Goal: Task Accomplishment & Management: Use online tool/utility

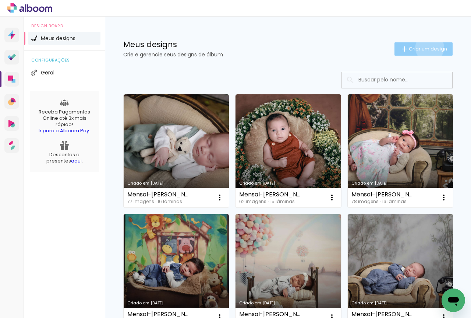
click at [423, 48] on span "Criar um design" at bounding box center [428, 48] width 38 height 5
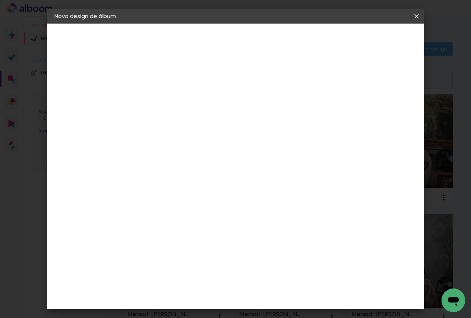
click at [175, 105] on div at bounding box center [175, 105] width 0 height 1
type input "15 anos 525252"
type paper-input "15 anos 525252"
click at [250, 42] on paper-button "Avançar" at bounding box center [232, 39] width 36 height 13
click at [313, 117] on paper-item "Tamanho Livre" at bounding box center [277, 112] width 71 height 16
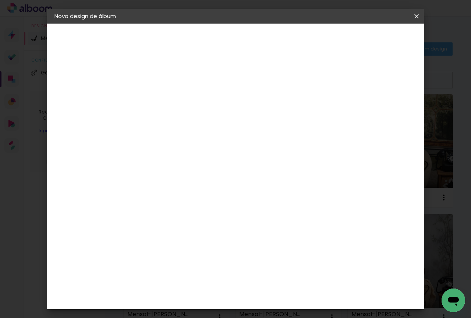
click at [0, 0] on slot "Avançar" at bounding box center [0, 0] width 0 height 0
click at [334, 82] on div at bounding box center [331, 84] width 7 height 7
type paper-checkbox "on"
drag, startPoint x: 158, startPoint y: 183, endPoint x: 119, endPoint y: 186, distance: 39.2
click at [119, 24] on quentale-album-spec "Iniciar design Iniciar design" at bounding box center [235, 24] width 377 height 0
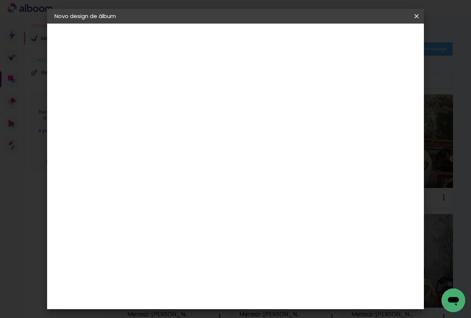
click at [159, 185] on input "30" at bounding box center [151, 183] width 19 height 11
type input "30,5"
type paper-input "30,5"
drag, startPoint x: 285, startPoint y: 258, endPoint x: 267, endPoint y: 260, distance: 18.5
click at [267, 260] on input "60" at bounding box center [276, 257] width 19 height 11
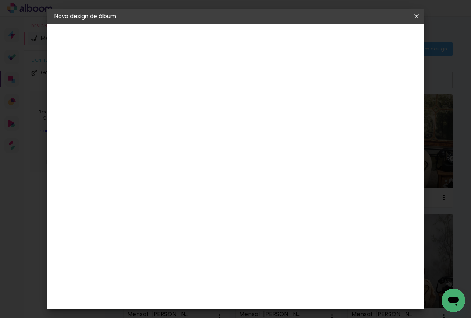
scroll to position [56, 0]
type input "48"
type paper-input "48"
type input "6"
type paper-input "6"
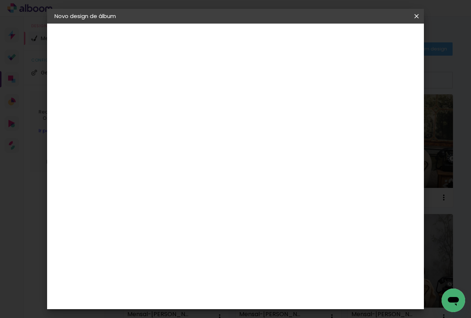
click at [382, 109] on input "6" at bounding box center [378, 111] width 13 height 11
type input "7"
type paper-input "7"
click at [381, 106] on input "7" at bounding box center [378, 111] width 13 height 11
type input "8"
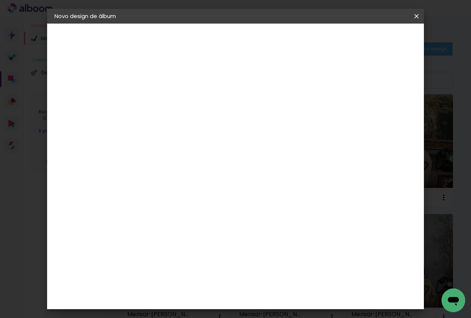
type paper-input "8"
click at [381, 107] on input "8" at bounding box center [377, 111] width 13 height 11
type input "9"
type paper-input "9"
click at [381, 107] on input "9" at bounding box center [377, 111] width 13 height 11
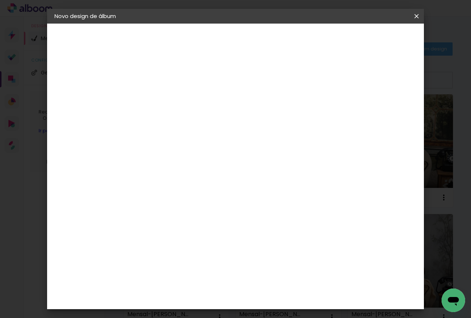
type input "10"
type paper-input "10"
click at [381, 107] on input "10" at bounding box center [376, 111] width 13 height 11
type input "11"
type paper-input "11"
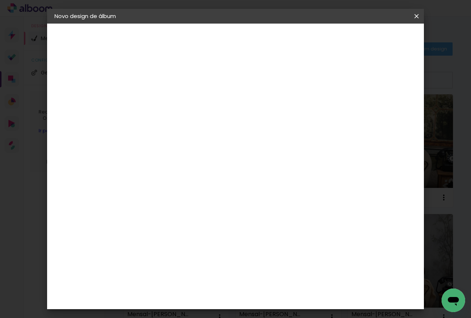
click at [381, 107] on input "11" at bounding box center [375, 111] width 13 height 11
type input "12"
type paper-input "12"
click at [381, 107] on input "12" at bounding box center [375, 111] width 13 height 11
click at [381, 107] on div "mm" at bounding box center [386, 111] width 11 height 11
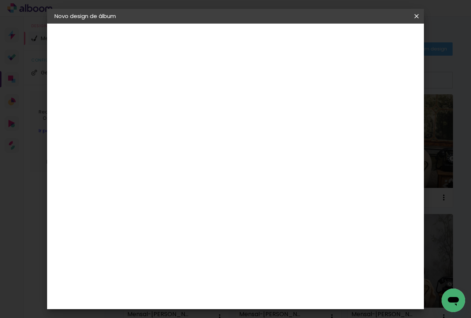
type input "13"
type paper-input "13"
click at [377, 108] on input "13" at bounding box center [374, 111] width 13 height 11
type input "12"
type paper-input "12"
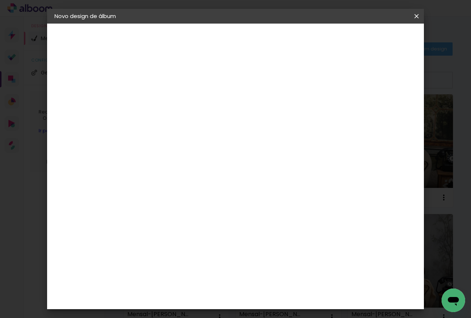
click at [377, 113] on input "12" at bounding box center [374, 111] width 13 height 11
type input "3"
type paper-input "3"
click at [180, 82] on input "3" at bounding box center [169, 84] width 25 height 9
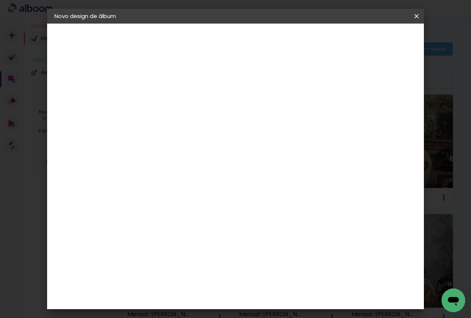
click at [371, 40] on span "Iniciar design" at bounding box center [354, 38] width 34 height 5
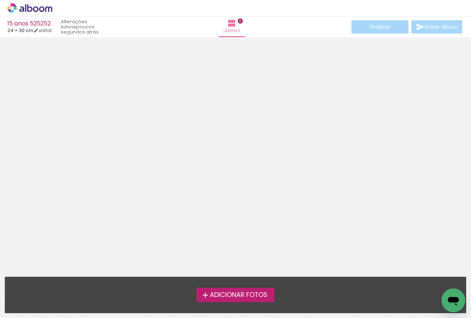
click at [252, 294] on span "Adicionar Fotos" at bounding box center [239, 295] width 58 height 7
click at [0, 0] on input "file" at bounding box center [0, 0] width 0 height 0
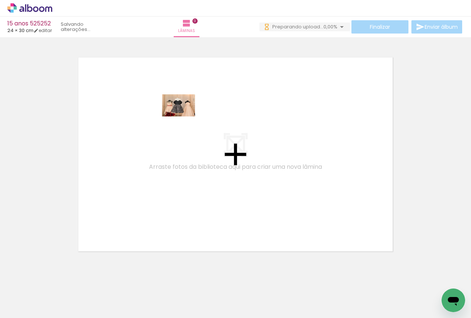
drag, startPoint x: 74, startPoint y: 299, endPoint x: 184, endPoint y: 116, distance: 213.1
click at [184, 116] on quentale-workspace at bounding box center [235, 159] width 471 height 318
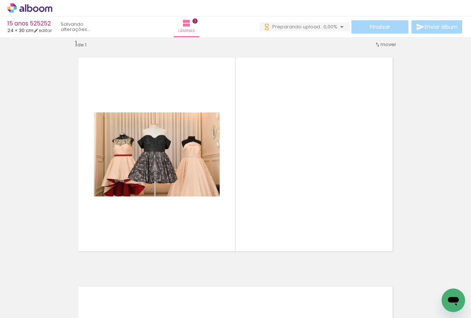
scroll to position [10, 0]
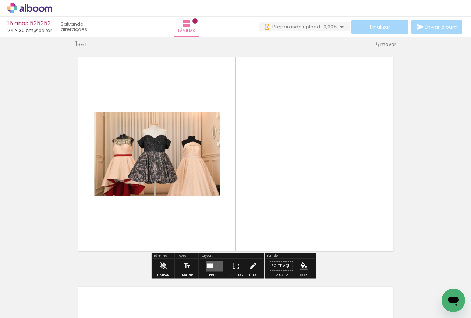
drag, startPoint x: 122, startPoint y: 300, endPoint x: 158, endPoint y: 228, distance: 80.2
click at [158, 228] on quentale-workspace at bounding box center [235, 159] width 471 height 318
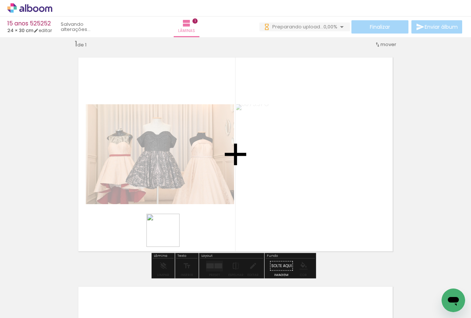
drag, startPoint x: 155, startPoint y: 296, endPoint x: 171, endPoint y: 228, distance: 69.9
click at [171, 228] on quentale-workspace at bounding box center [235, 159] width 471 height 318
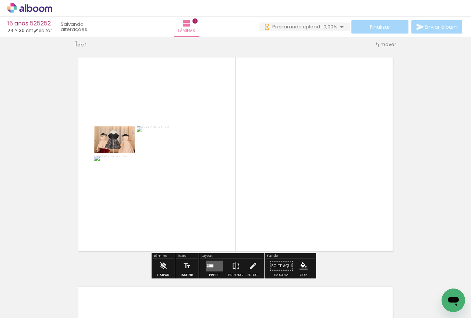
scroll to position [0, 0]
click at [227, 212] on quentale-workspace at bounding box center [235, 159] width 471 height 318
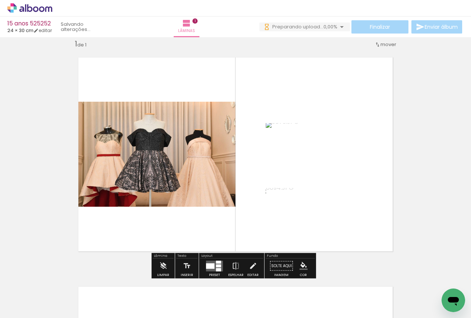
click at [41, 296] on iron-icon at bounding box center [38, 296] width 6 height 6
click at [0, 0] on slot "Não utilizadas" at bounding box center [0, 0] width 0 height 0
type input "Não utilizadas"
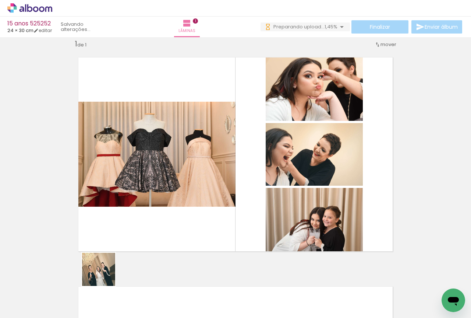
drag, startPoint x: 87, startPoint y: 291, endPoint x: 151, endPoint y: 235, distance: 84.6
click at [151, 235] on quentale-workspace at bounding box center [235, 159] width 471 height 318
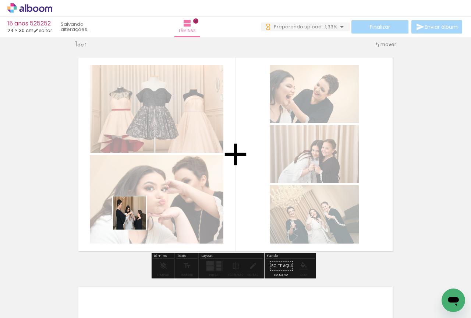
drag, startPoint x: 76, startPoint y: 299, endPoint x: 135, endPoint y: 218, distance: 99.8
click at [135, 218] on quentale-workspace at bounding box center [235, 159] width 471 height 318
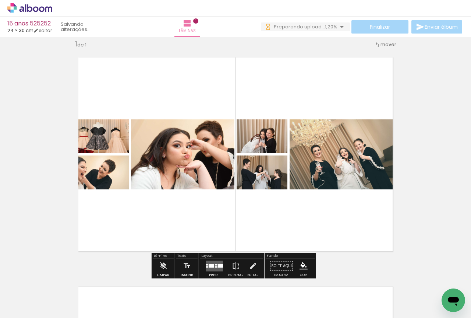
click at [218, 264] on div at bounding box center [220, 266] width 5 height 4
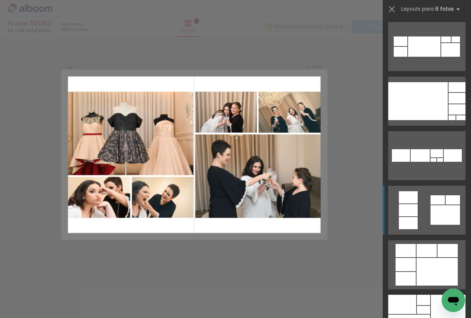
scroll to position [614, 0]
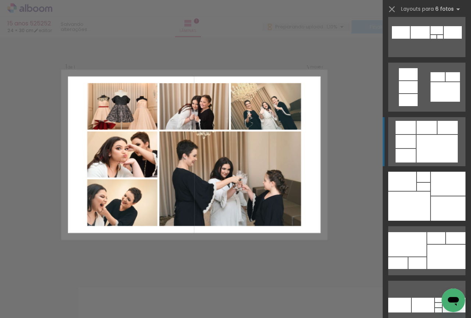
click at [420, 151] on div at bounding box center [437, 149] width 41 height 28
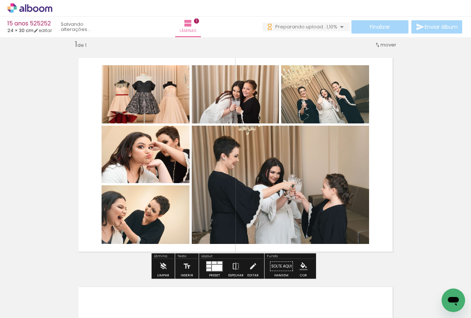
scroll to position [0, 0]
click at [155, 101] on quentale-photo at bounding box center [146, 94] width 88 height 58
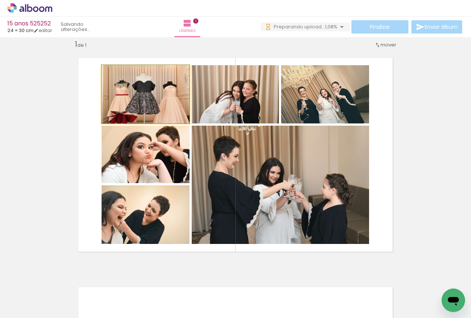
click at [155, 101] on quentale-photo at bounding box center [146, 94] width 88 height 58
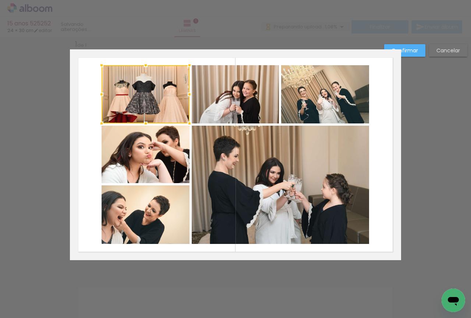
scroll to position [10, 0]
click at [163, 155] on quentale-photo at bounding box center [146, 153] width 88 height 57
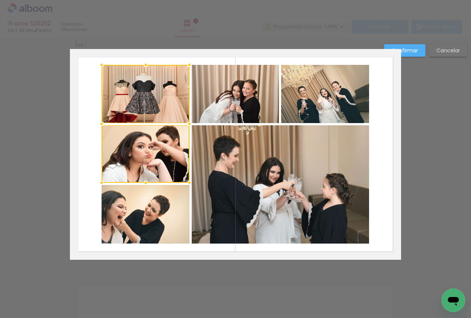
click at [154, 207] on quentale-photo at bounding box center [146, 214] width 88 height 59
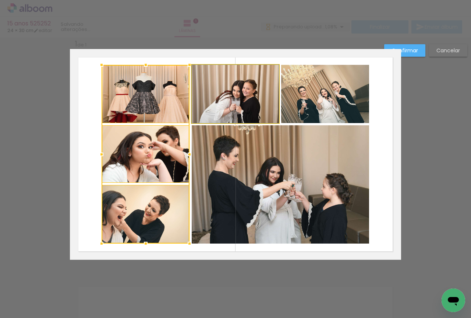
click at [222, 91] on quentale-photo at bounding box center [235, 94] width 87 height 58
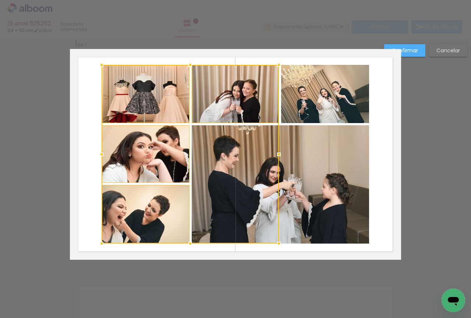
click at [339, 101] on quentale-photo at bounding box center [325, 94] width 88 height 58
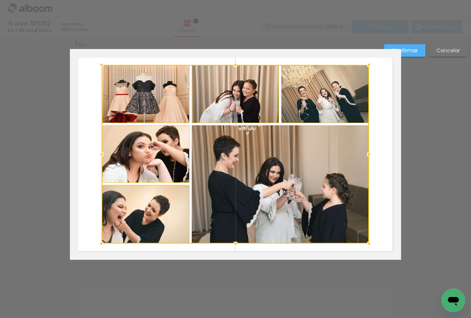
click at [333, 174] on div at bounding box center [236, 154] width 268 height 179
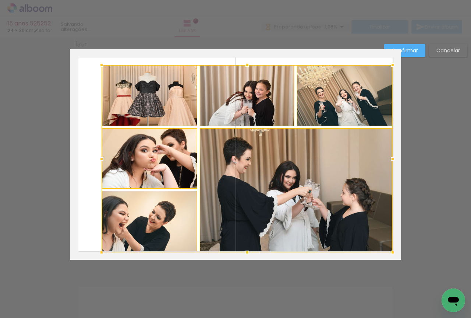
drag, startPoint x: 384, startPoint y: 249, endPoint x: 390, endPoint y: 253, distance: 6.8
click at [390, 253] on div at bounding box center [393, 252] width 15 height 15
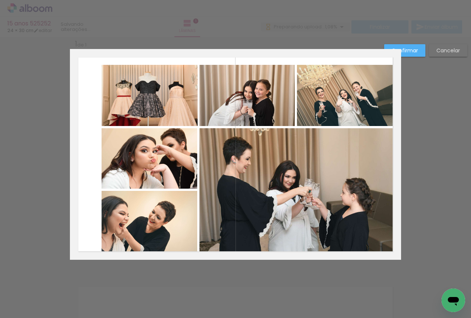
click at [346, 199] on quentale-photo at bounding box center [296, 190] width 193 height 124
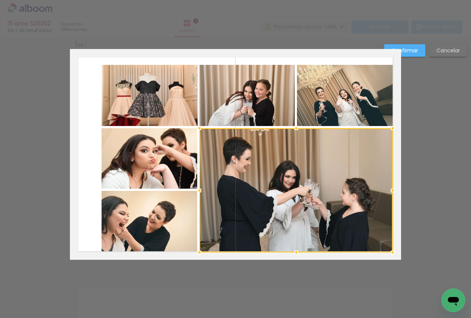
click at [333, 125] on quentale-photo at bounding box center [345, 95] width 96 height 61
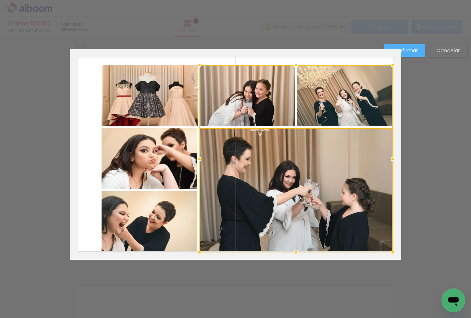
click at [262, 109] on div at bounding box center [296, 158] width 193 height 187
click at [173, 103] on quentale-photo at bounding box center [150, 95] width 96 height 61
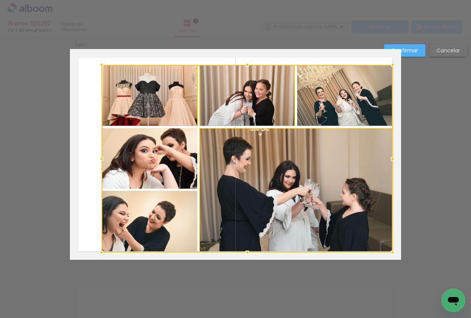
click at [162, 178] on div at bounding box center [247, 158] width 291 height 187
click at [152, 218] on div at bounding box center [247, 158] width 291 height 187
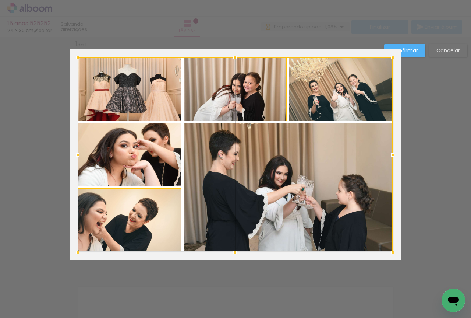
drag, startPoint x: 99, startPoint y: 65, endPoint x: 75, endPoint y: 58, distance: 25.1
click at [75, 58] on div at bounding box center [77, 57] width 15 height 15
click at [0, 0] on slot "Confirmar" at bounding box center [0, 0] width 0 height 0
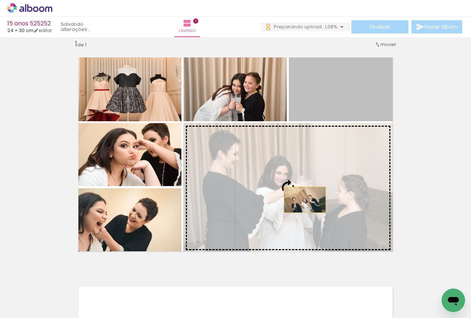
drag, startPoint x: 323, startPoint y: 107, endPoint x: 302, endPoint y: 200, distance: 95.0
click at [0, 0] on slot at bounding box center [0, 0] width 0 height 0
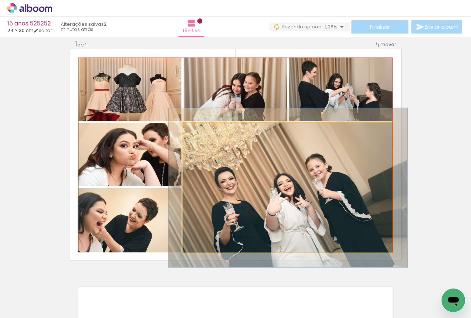
type paper-slider "114"
click at [205, 132] on div at bounding box center [205, 131] width 12 height 12
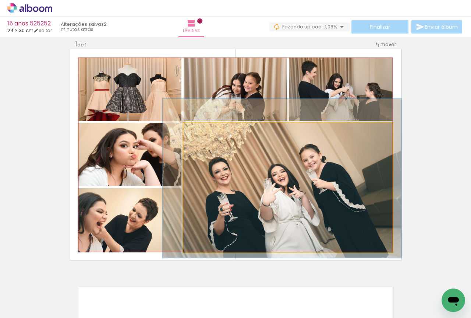
drag, startPoint x: 281, startPoint y: 186, endPoint x: 276, endPoint y: 176, distance: 11.2
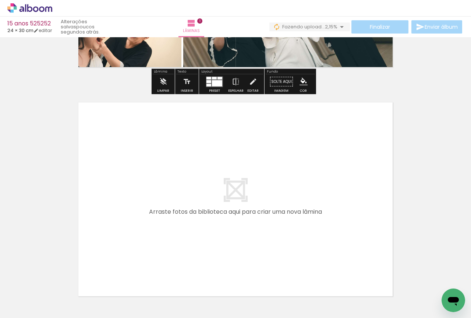
scroll to position [252, 0]
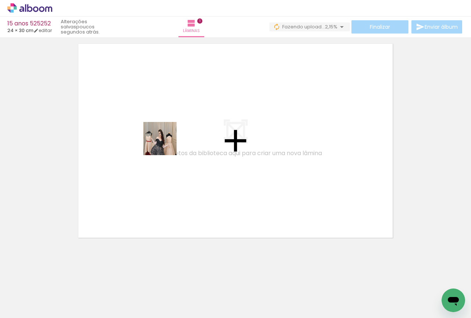
drag, startPoint x: 83, startPoint y: 298, endPoint x: 166, endPoint y: 142, distance: 176.7
click at [166, 143] on quentale-workspace at bounding box center [235, 159] width 471 height 318
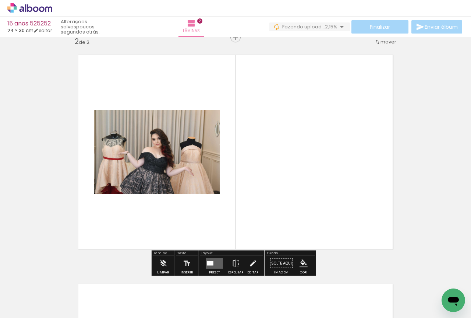
scroll to position [239, 0]
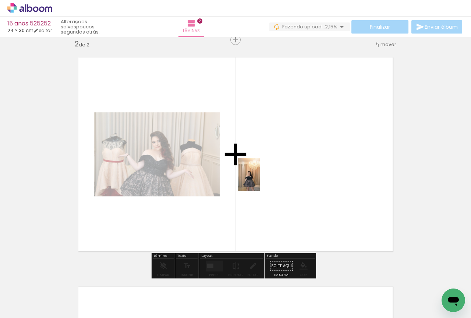
drag, startPoint x: 80, startPoint y: 297, endPoint x: 278, endPoint y: 157, distance: 242.5
click at [278, 157] on quentale-workspace at bounding box center [235, 159] width 471 height 318
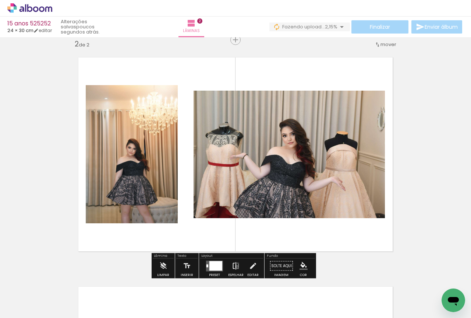
click at [235, 266] on iron-icon at bounding box center [236, 266] width 8 height 15
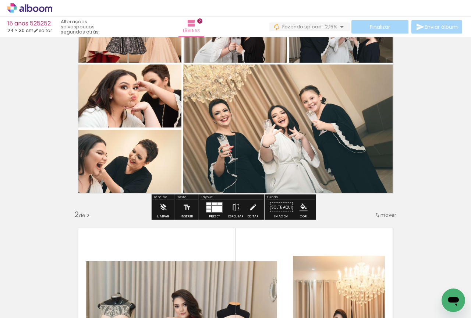
scroll to position [0, 0]
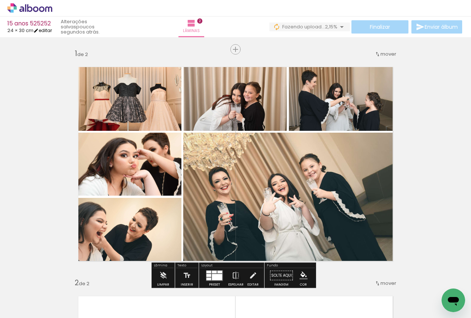
click at [51, 32] on link "editar" at bounding box center [43, 30] width 18 height 6
type input "3"
type input "30,5"
type input "48"
type input "12"
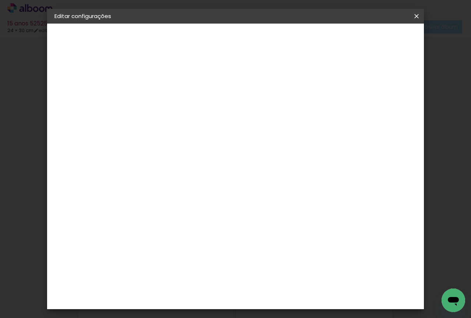
click at [334, 83] on div at bounding box center [331, 84] width 7 height 7
type paper-checkbox "on"
click at [369, 41] on span "Salvar configurações" at bounding box center [346, 41] width 49 height 10
click at [368, 39] on span "Salvar configurações" at bounding box center [346, 41] width 49 height 10
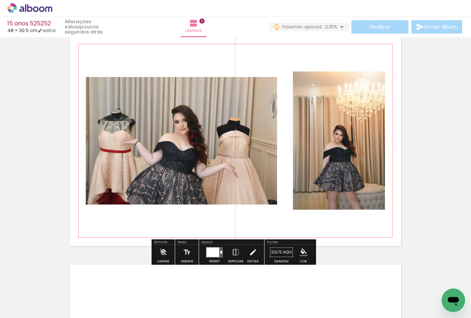
scroll to position [246, 0]
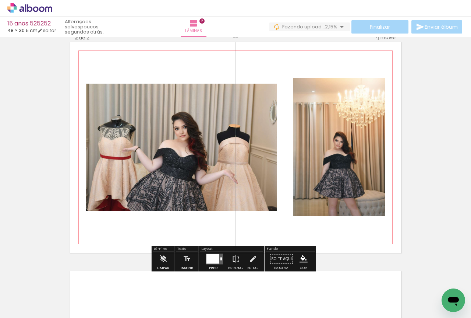
click at [210, 128] on quentale-photo at bounding box center [182, 147] width 192 height 127
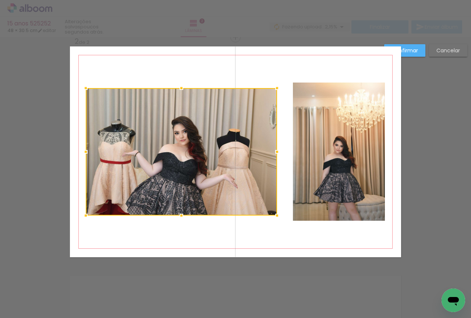
scroll to position [239, 0]
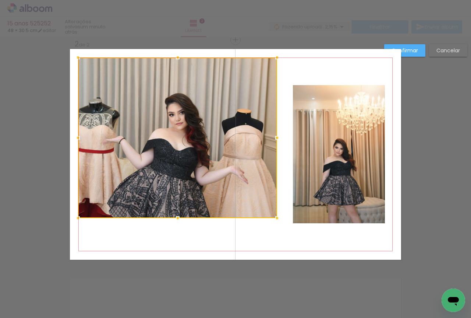
drag, startPoint x: 80, startPoint y: 88, endPoint x: 73, endPoint y: 55, distance: 34.0
click at [73, 55] on div at bounding box center [78, 57] width 15 height 15
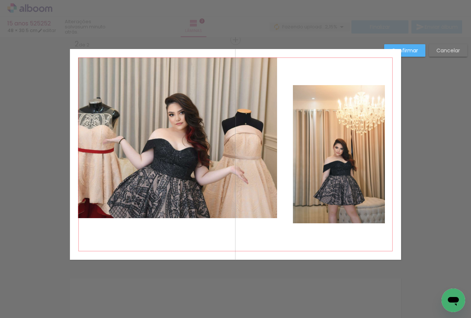
click at [101, 91] on quentale-photo at bounding box center [177, 137] width 199 height 161
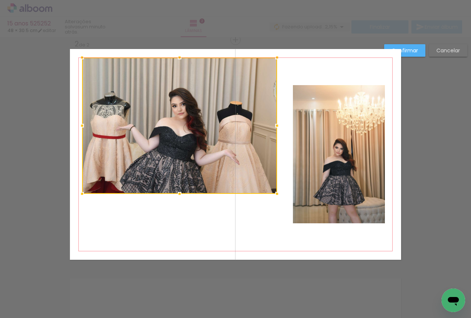
drag, startPoint x: 82, startPoint y: 221, endPoint x: 83, endPoint y: 191, distance: 29.5
click at [83, 191] on div at bounding box center [82, 193] width 15 height 15
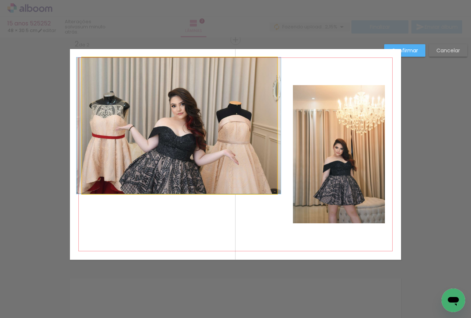
drag, startPoint x: 105, startPoint y: 162, endPoint x: 104, endPoint y: 180, distance: 18.1
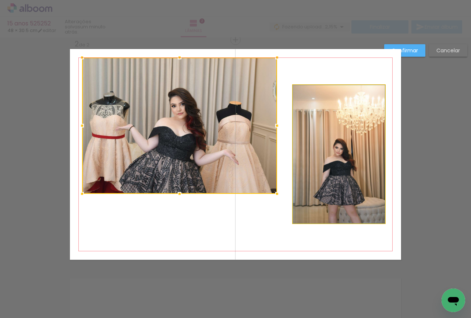
click at [306, 172] on quentale-photo at bounding box center [339, 154] width 92 height 138
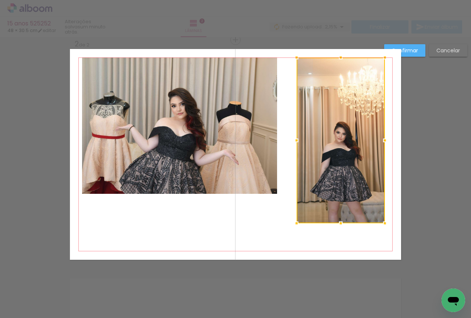
drag, startPoint x: 291, startPoint y: 83, endPoint x: 295, endPoint y: 55, distance: 27.9
click at [295, 55] on div at bounding box center [297, 57] width 15 height 15
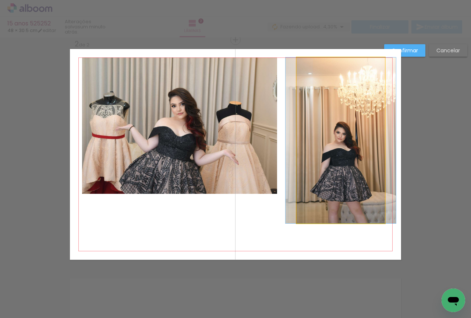
click at [365, 196] on quentale-photo at bounding box center [341, 140] width 88 height 166
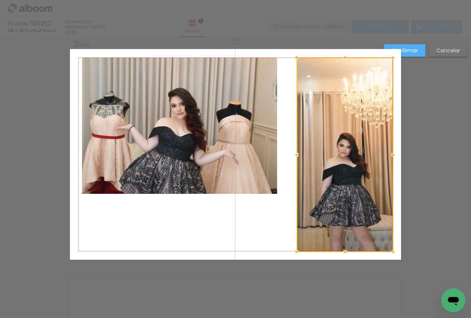
drag, startPoint x: 385, startPoint y: 228, endPoint x: 393, endPoint y: 248, distance: 22.0
click at [393, 248] on div at bounding box center [393, 252] width 15 height 15
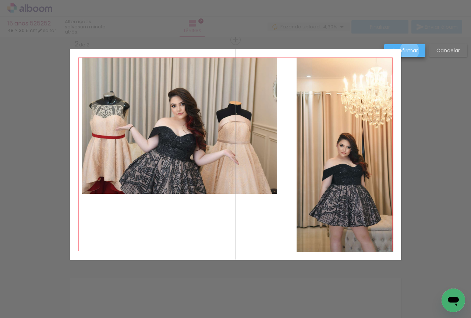
click at [0, 0] on slot "Confirmar" at bounding box center [0, 0] width 0 height 0
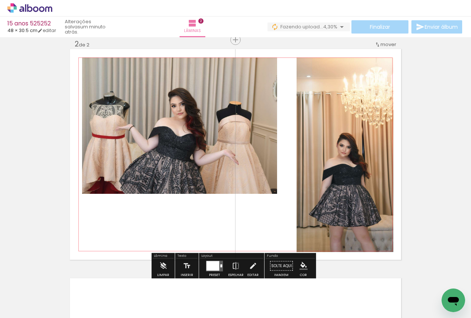
click at [246, 140] on quentale-photo at bounding box center [179, 125] width 195 height 136
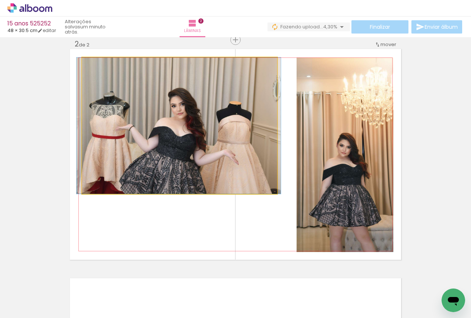
click at [258, 176] on quentale-photo at bounding box center [179, 125] width 195 height 136
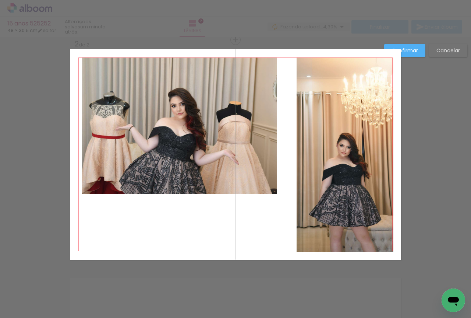
click at [258, 176] on quentale-photo at bounding box center [179, 125] width 195 height 136
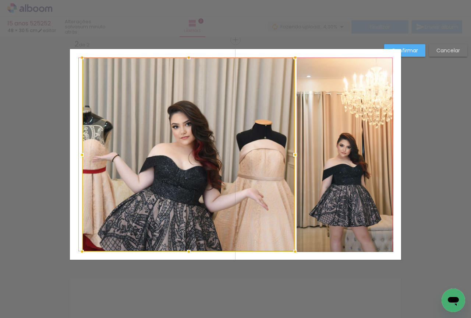
drag, startPoint x: 277, startPoint y: 197, endPoint x: 295, endPoint y: 255, distance: 60.6
click at [295, 255] on div at bounding box center [295, 251] width 15 height 15
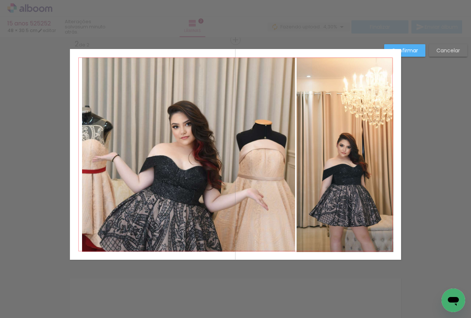
click at [349, 150] on quentale-photo at bounding box center [345, 154] width 97 height 194
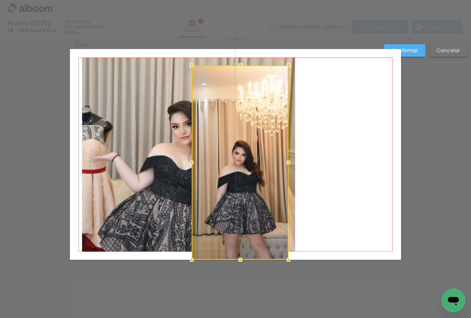
drag, startPoint x: 344, startPoint y: 137, endPoint x: 260, endPoint y: 271, distance: 157.8
click at [238, 318] on html "link( href="../../bower_components/polymer/polymer.html" rel="import" ) picture…" at bounding box center [235, 159] width 471 height 318
click at [0, 0] on slot "Cancelar" at bounding box center [0, 0] width 0 height 0
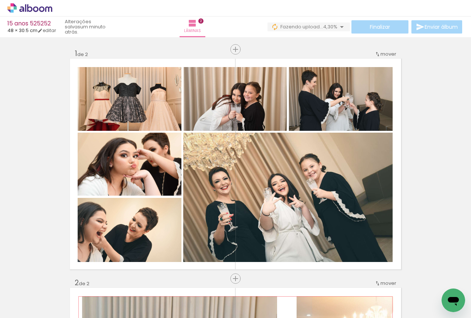
scroll to position [246, 0]
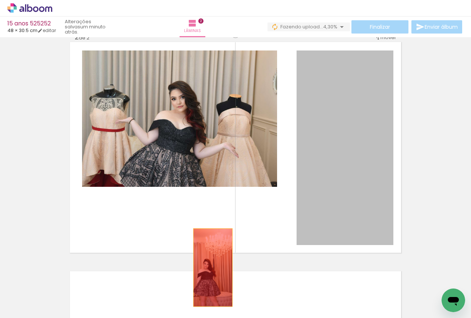
drag, startPoint x: 328, startPoint y: 130, endPoint x: 218, endPoint y: 150, distance: 112.1
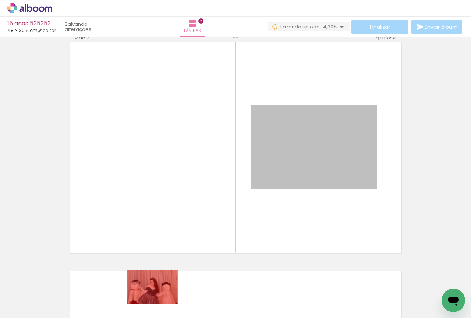
drag, startPoint x: 163, startPoint y: 262, endPoint x: 149, endPoint y: 288, distance: 29.5
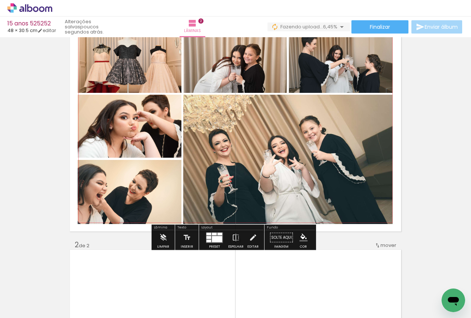
scroll to position [62, 0]
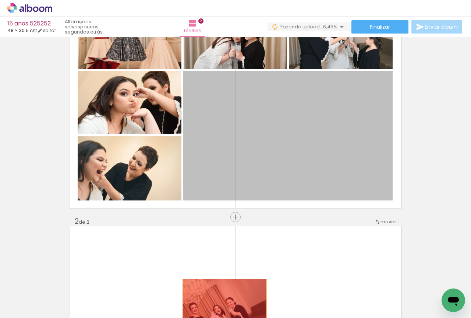
drag, startPoint x: 276, startPoint y: 170, endPoint x: 245, endPoint y: 212, distance: 52.5
click at [220, 311] on quentale-workspace at bounding box center [235, 159] width 471 height 318
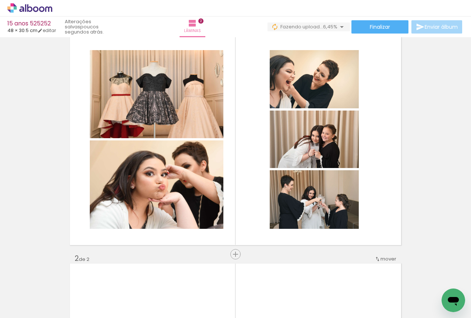
scroll to position [0, 0]
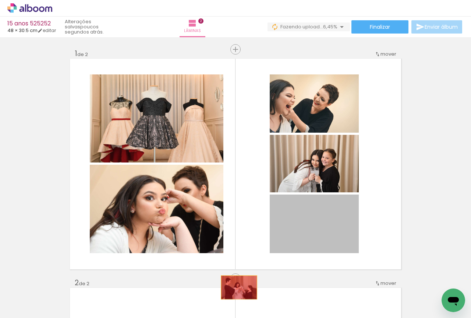
drag, startPoint x: 299, startPoint y: 241, endPoint x: 235, endPoint y: 292, distance: 82.3
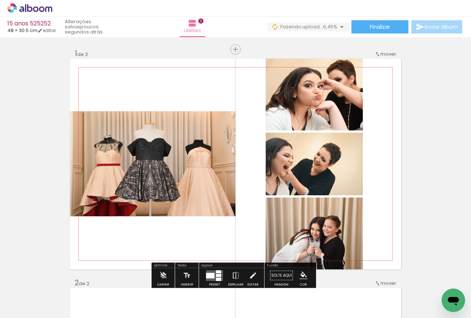
scroll to position [123, 0]
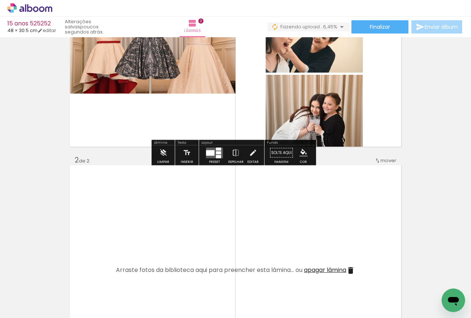
click at [210, 150] on quentale-layouter at bounding box center [214, 152] width 17 height 11
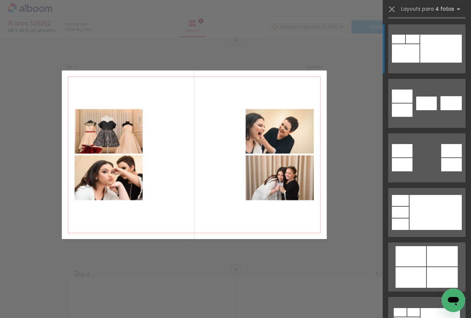
scroll to position [307, 0]
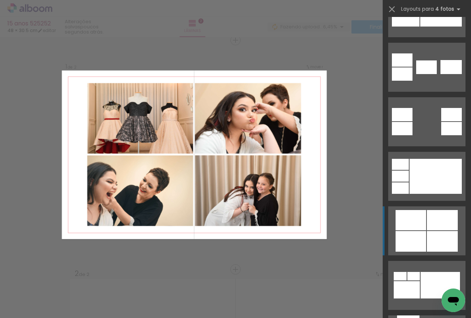
click at [421, 212] on div at bounding box center [411, 220] width 31 height 20
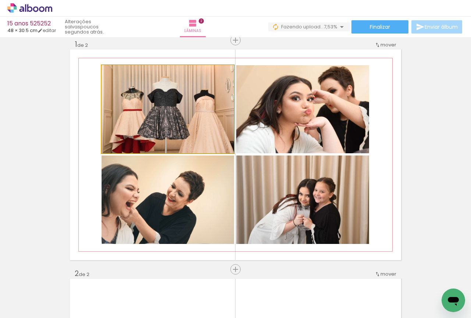
click at [214, 119] on quentale-photo at bounding box center [168, 109] width 133 height 88
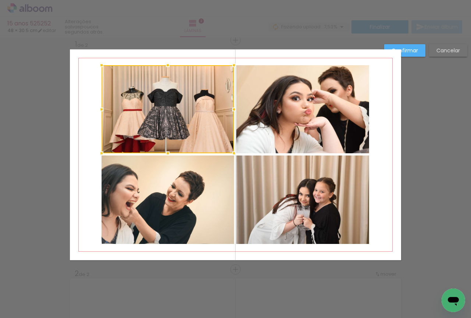
scroll to position [10, 0]
click at [271, 122] on quentale-photo at bounding box center [302, 109] width 133 height 88
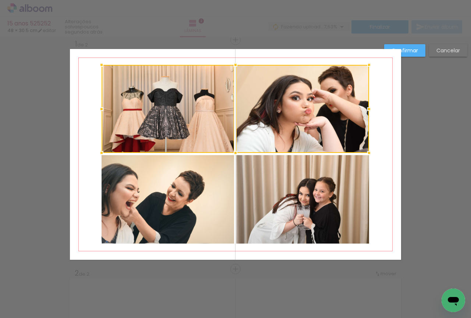
click at [148, 187] on quentale-photo at bounding box center [168, 199] width 133 height 88
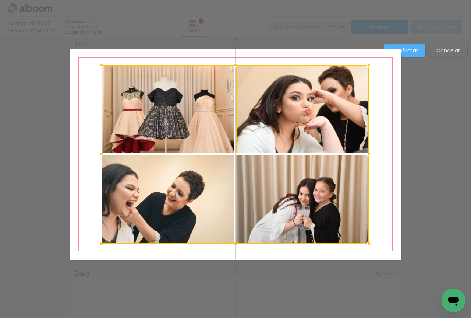
click at [239, 186] on div at bounding box center [236, 154] width 268 height 179
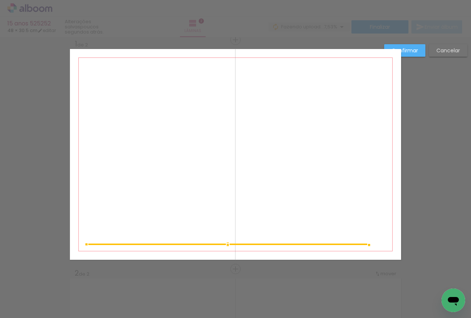
drag, startPoint x: 101, startPoint y: 65, endPoint x: 85, endPoint y: 62, distance: 15.5
click at [85, 62] on album-spread "1 de 2" at bounding box center [236, 154] width 332 height 211
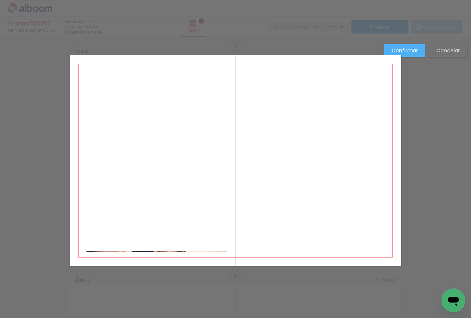
scroll to position [0, 0]
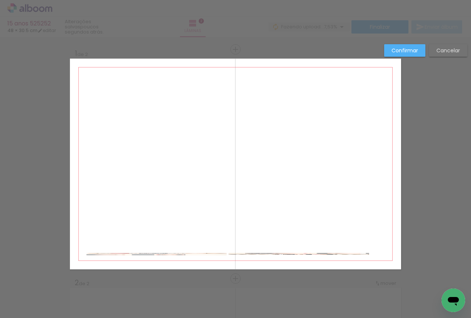
click at [318, 125] on quentale-layouter at bounding box center [236, 164] width 332 height 211
click at [0, 0] on slot "Cancelar" at bounding box center [0, 0] width 0 height 0
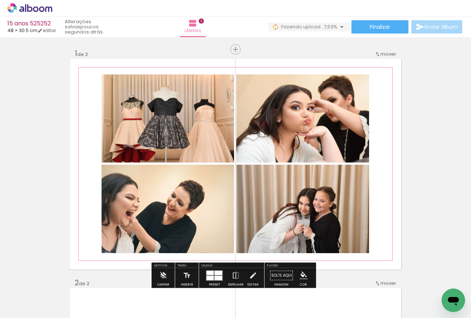
click at [216, 120] on quentale-photo at bounding box center [168, 118] width 133 height 88
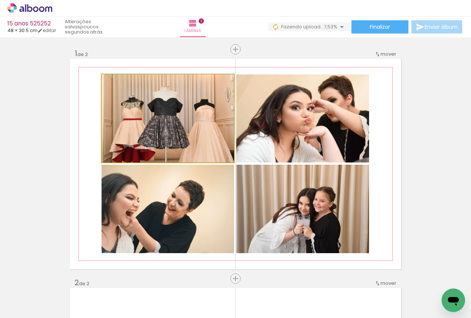
click at [216, 120] on quentale-photo at bounding box center [168, 118] width 133 height 88
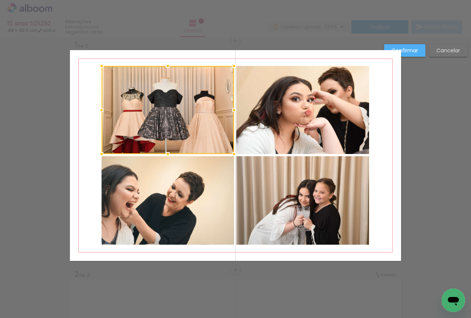
scroll to position [10, 0]
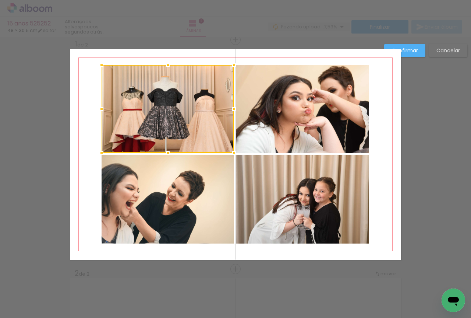
click at [277, 128] on quentale-photo at bounding box center [302, 109] width 133 height 88
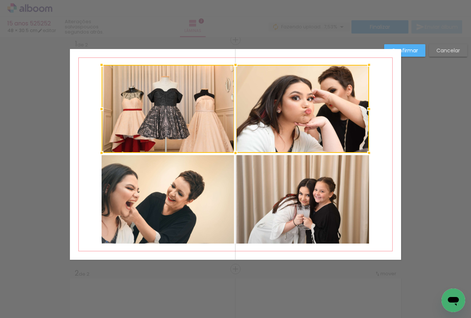
click at [197, 174] on quentale-photo at bounding box center [168, 199] width 133 height 88
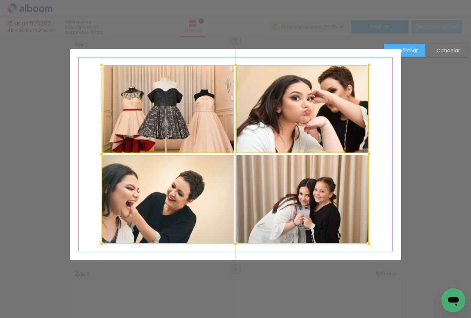
click at [284, 186] on div at bounding box center [236, 154] width 268 height 179
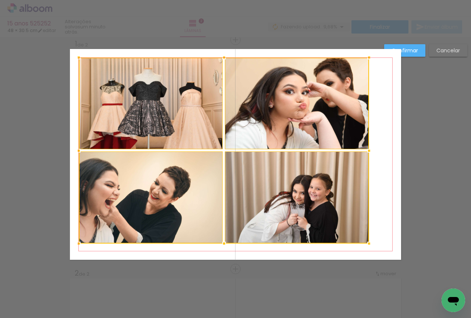
drag, startPoint x: 100, startPoint y: 65, endPoint x: 77, endPoint y: 57, distance: 24.0
click at [77, 57] on div at bounding box center [78, 57] width 15 height 15
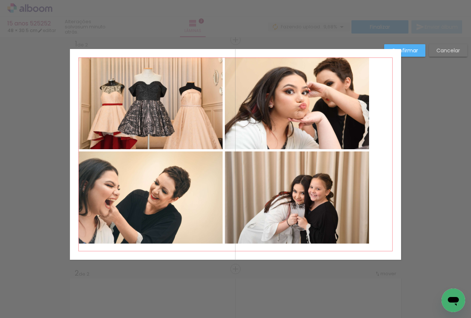
click at [99, 80] on quentale-photo at bounding box center [151, 103] width 144 height 92
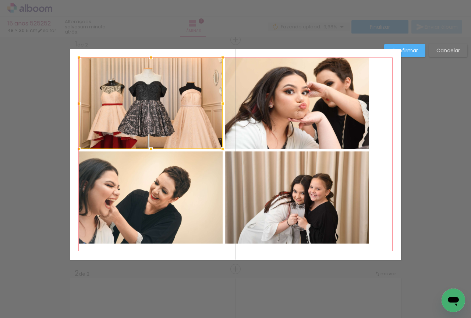
click at [200, 90] on div at bounding box center [151, 103] width 144 height 92
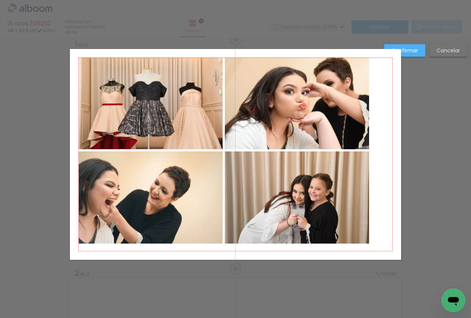
click at [205, 87] on quentale-photo at bounding box center [151, 103] width 144 height 92
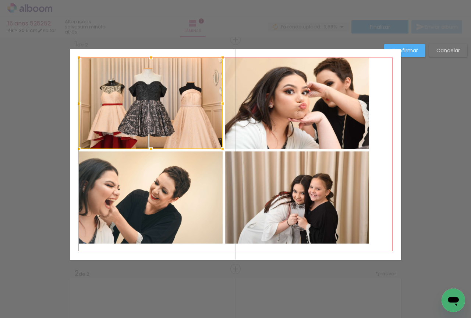
click at [278, 88] on quentale-photo at bounding box center [297, 103] width 144 height 92
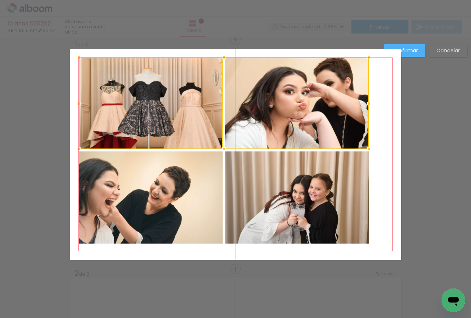
click at [203, 173] on quentale-photo at bounding box center [151, 197] width 144 height 92
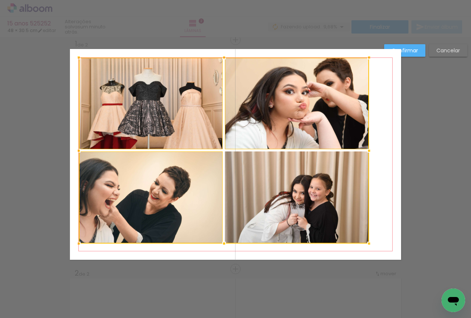
click at [280, 173] on div at bounding box center [224, 150] width 291 height 186
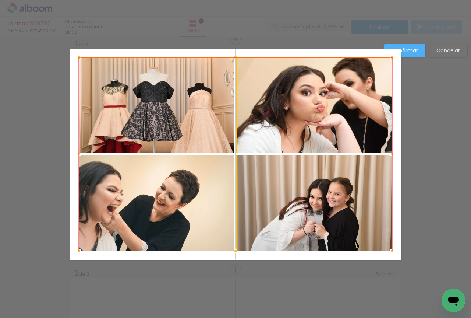
drag, startPoint x: 368, startPoint y: 246, endPoint x: 391, endPoint y: 253, distance: 24.5
click at [391, 253] on div at bounding box center [392, 251] width 15 height 15
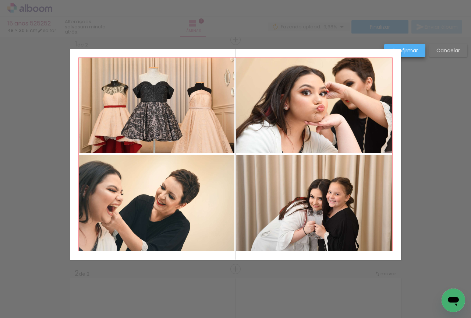
click at [0, 0] on slot "Confirmar" at bounding box center [0, 0] width 0 height 0
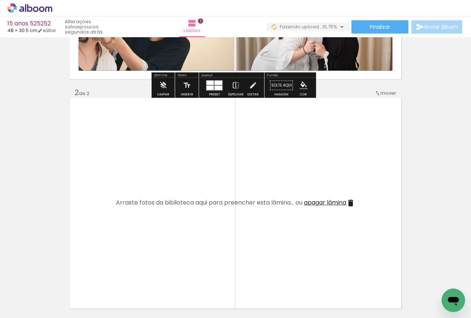
scroll to position [246, 0]
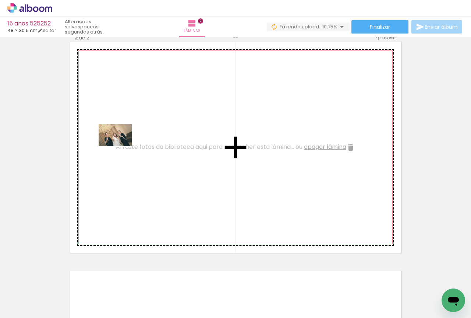
drag, startPoint x: 85, startPoint y: 292, endPoint x: 125, endPoint y: 135, distance: 162.3
click at [125, 135] on quentale-workspace at bounding box center [235, 159] width 471 height 318
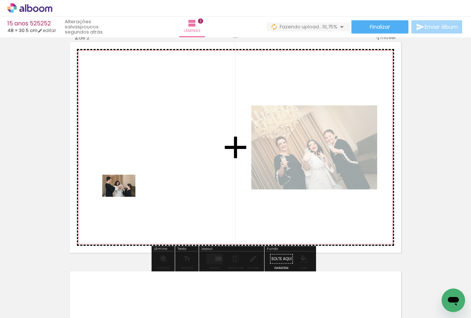
drag, startPoint x: 91, startPoint y: 299, endPoint x: 129, endPoint y: 185, distance: 120.8
click at [129, 185] on quentale-workspace at bounding box center [235, 159] width 471 height 318
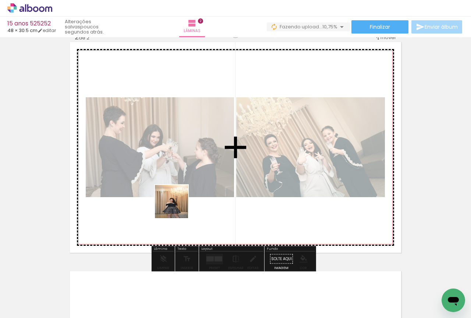
drag, startPoint x: 117, startPoint y: 299, endPoint x: 182, endPoint y: 200, distance: 118.0
click at [182, 200] on quentale-workspace at bounding box center [235, 159] width 471 height 318
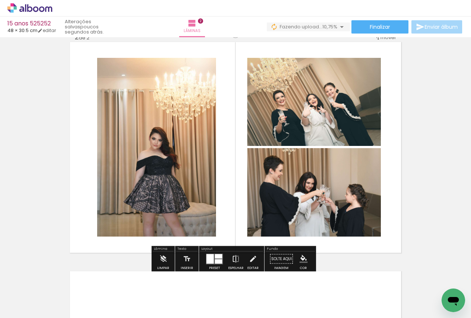
click at [234, 261] on iron-icon at bounding box center [236, 259] width 8 height 15
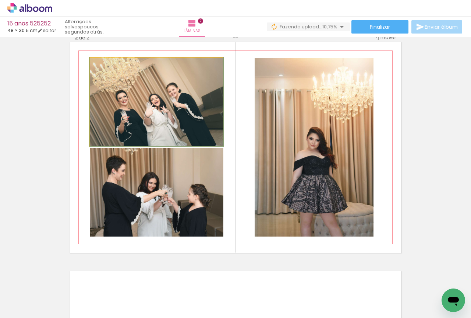
click at [137, 129] on quentale-photo at bounding box center [157, 102] width 134 height 88
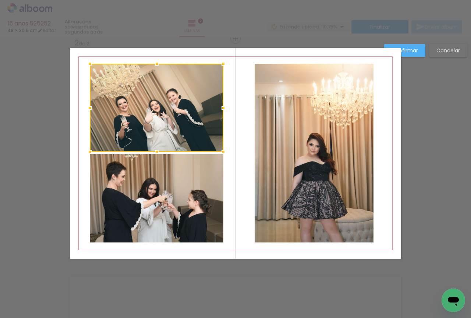
scroll to position [239, 0]
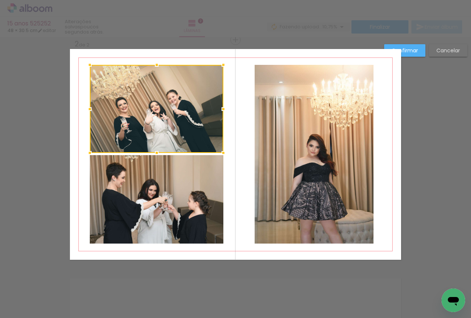
click at [159, 216] on quentale-photo at bounding box center [157, 199] width 134 height 88
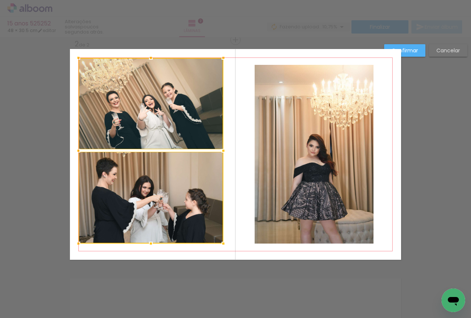
drag, startPoint x: 88, startPoint y: 59, endPoint x: 77, endPoint y: 53, distance: 11.7
click at [77, 53] on div at bounding box center [78, 57] width 15 height 15
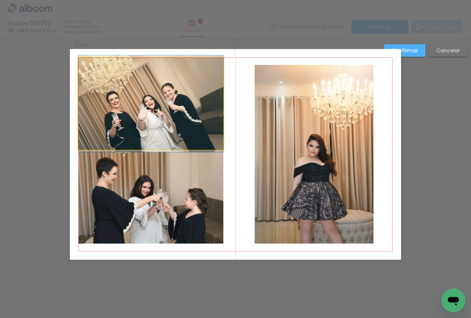
click at [105, 89] on quentale-photo at bounding box center [150, 104] width 145 height 92
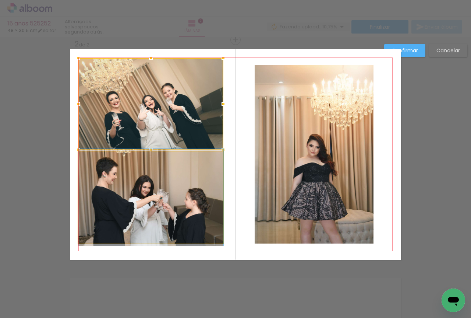
click at [138, 193] on quentale-photo at bounding box center [150, 197] width 145 height 92
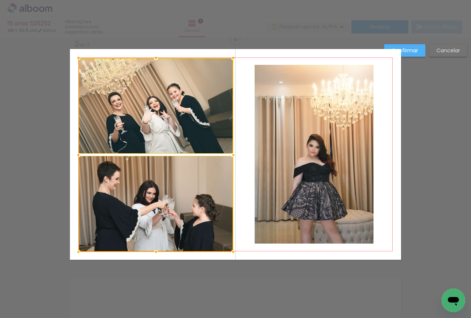
drag, startPoint x: 221, startPoint y: 243, endPoint x: 231, endPoint y: 252, distance: 13.3
click at [231, 252] on div at bounding box center [233, 252] width 15 height 15
click at [277, 188] on quentale-photo at bounding box center [314, 154] width 119 height 179
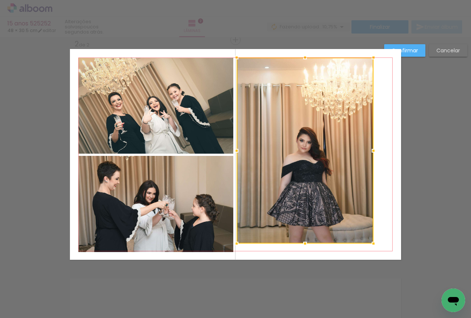
drag, startPoint x: 250, startPoint y: 61, endPoint x: 232, endPoint y: 54, distance: 19.5
click at [232, 54] on div at bounding box center [236, 57] width 15 height 15
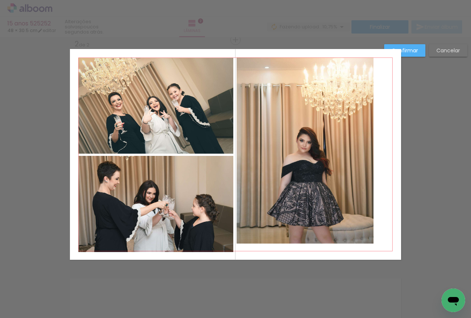
click at [264, 80] on quentale-photo at bounding box center [305, 150] width 137 height 186
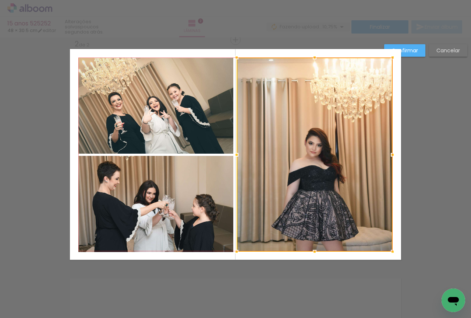
drag, startPoint x: 370, startPoint y: 243, endPoint x: 389, endPoint y: 251, distance: 20.8
click at [389, 251] on div at bounding box center [393, 251] width 15 height 15
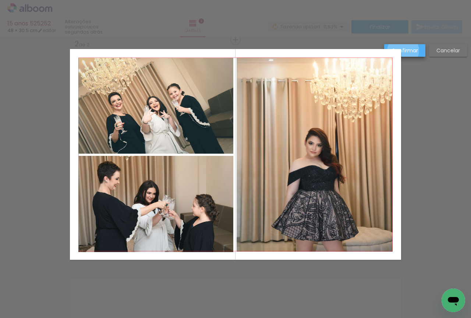
click at [0, 0] on slot "Confirmar" at bounding box center [0, 0] width 0 height 0
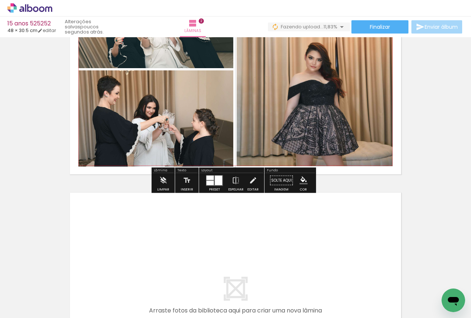
scroll to position [423, 0]
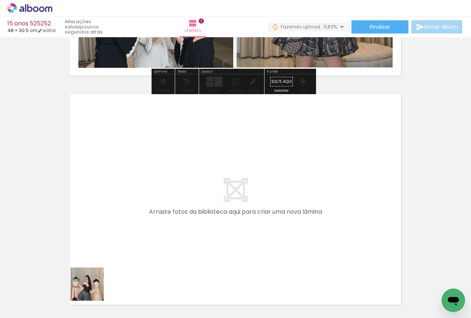
drag, startPoint x: 86, startPoint y: 303, endPoint x: 138, endPoint y: 208, distance: 107.7
click at [138, 208] on quentale-workspace at bounding box center [235, 159] width 471 height 318
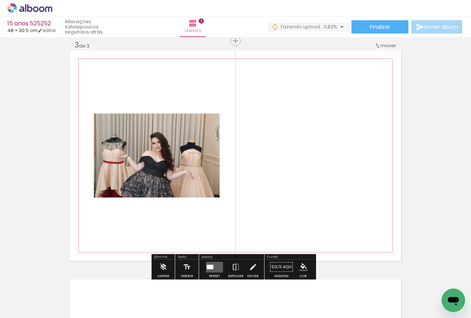
scroll to position [468, 0]
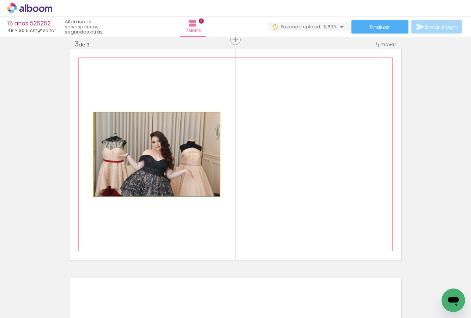
click at [204, 186] on quentale-photo at bounding box center [157, 154] width 126 height 84
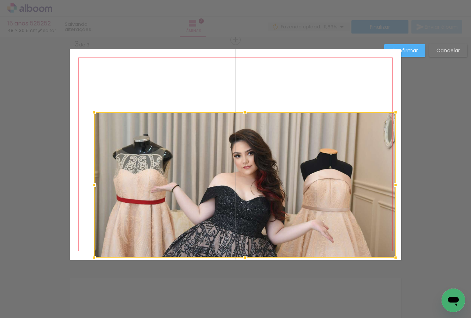
drag, startPoint x: 223, startPoint y: 199, endPoint x: 398, endPoint y: 268, distance: 188.3
click at [403, 273] on div "Inserir lâmina 1 de 3 Inserir lâmina 2 de 3 Inserir lâmina 3 de 3 Confirmar Can…" at bounding box center [235, 36] width 471 height 934
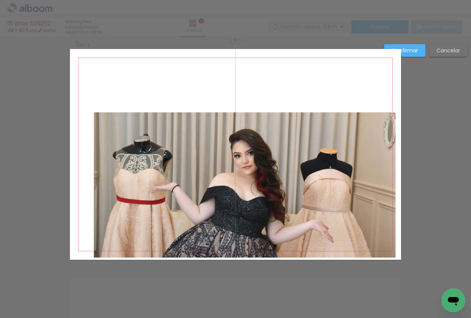
drag, startPoint x: 385, startPoint y: 252, endPoint x: 390, endPoint y: 254, distance: 5.3
click at [386, 252] on quentale-photo at bounding box center [245, 184] width 302 height 145
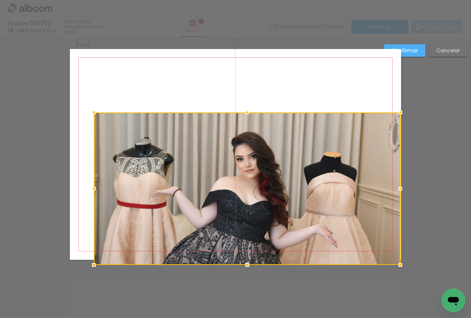
drag, startPoint x: 398, startPoint y: 258, endPoint x: 404, endPoint y: 250, distance: 9.4
click at [404, 250] on div "Inserir lâmina 1 de 3 Inserir lâmina 2 de 3 Inserir lâmina 3 de 3 Confirmar Can…" at bounding box center [235, 36] width 471 height 934
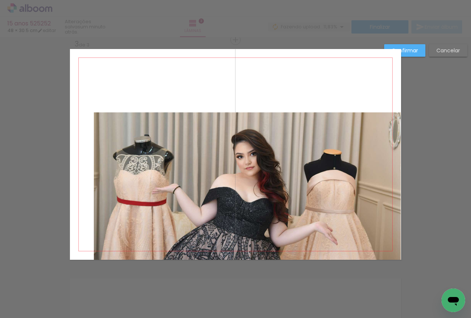
click at [378, 246] on quentale-photo at bounding box center [247, 185] width 307 height 147
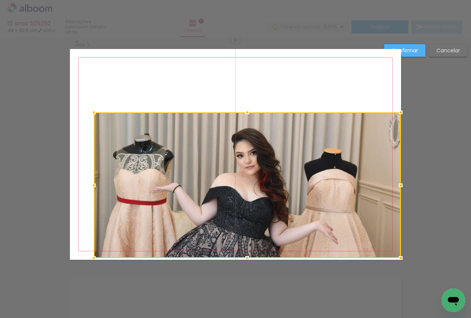
drag, startPoint x: 400, startPoint y: 262, endPoint x: 395, endPoint y: 271, distance: 10.6
click at [395, 271] on div "Inserir lâmina 1 de 3 Inserir lâmina 2 de 3 Inserir lâmina 3 de 3 Confirmar Can…" at bounding box center [235, 36] width 471 height 934
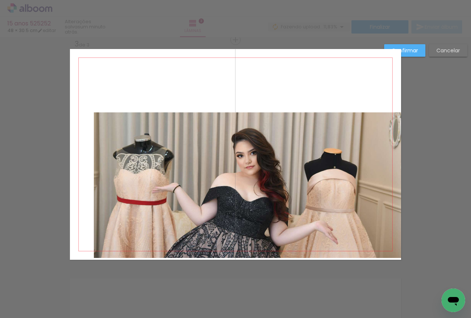
click at [390, 239] on quentale-photo at bounding box center [248, 184] width 308 height 145
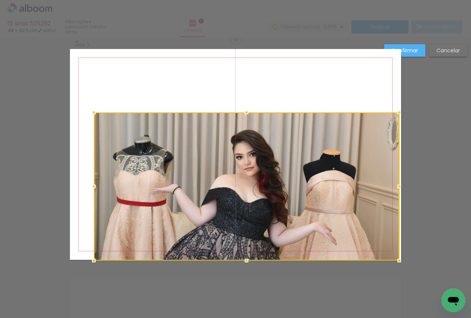
drag, startPoint x: 401, startPoint y: 260, endPoint x: 406, endPoint y: 252, distance: 9.9
click at [406, 252] on div "Inserir lâmina 1 de 3 Inserir lâmina 2 de 3 Inserir lâmina 3 de 3 Confirmar Can…" at bounding box center [235, 36] width 471 height 934
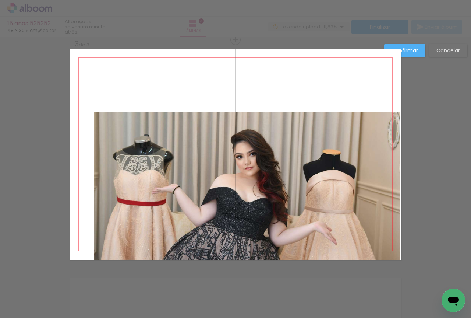
click at [391, 252] on quentale-photo at bounding box center [247, 185] width 306 height 147
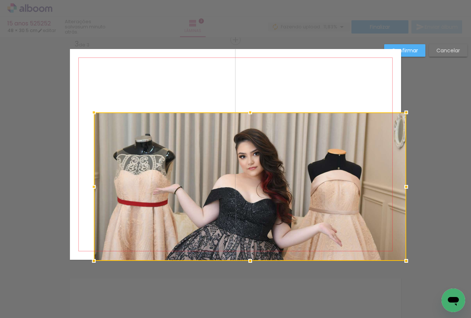
click at [399, 262] on div at bounding box center [406, 260] width 15 height 15
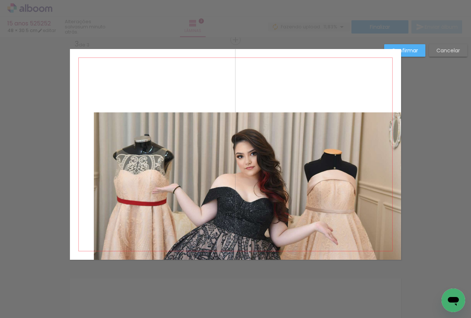
click at [287, 199] on quentale-photo at bounding box center [248, 185] width 308 height 147
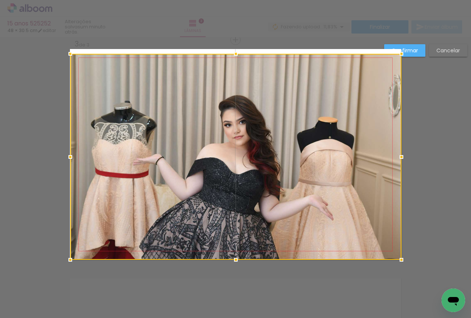
drag, startPoint x: 93, startPoint y: 110, endPoint x: 70, endPoint y: 42, distance: 71.8
click at [70, 42] on div "Inserir lâmina 1 de 3 Inserir lâmina 2 de 3 Inserir lâmina 3 de 3 Confirmar Can…" at bounding box center [235, 36] width 471 height 934
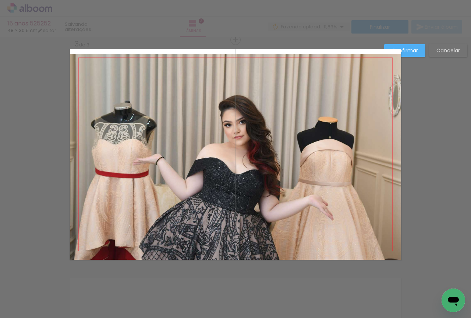
click at [82, 78] on quentale-photo at bounding box center [236, 157] width 332 height 206
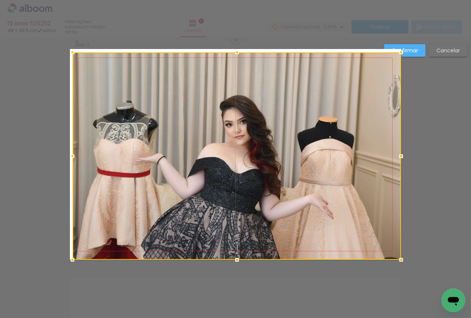
drag, startPoint x: 65, startPoint y: 54, endPoint x: 59, endPoint y: 60, distance: 8.4
click at [59, 60] on div "Inserir lâmina 1 de 3 Inserir lâmina 2 de 3 Inserir lâmina 3 de 3 Confirmar Can…" at bounding box center [235, 36] width 471 height 934
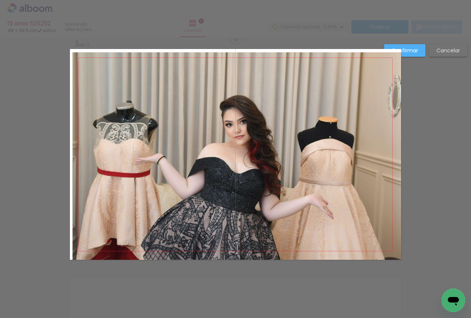
click at [86, 59] on quentale-photo at bounding box center [237, 155] width 329 height 207
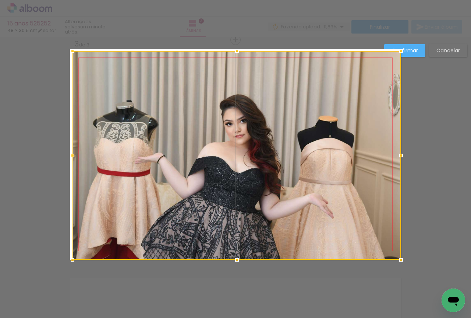
drag, startPoint x: 71, startPoint y: 53, endPoint x: 83, endPoint y: 52, distance: 11.1
click at [83, 52] on div at bounding box center [237, 155] width 329 height 209
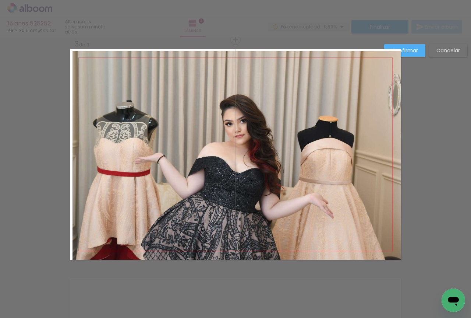
click at [84, 61] on quentale-photo at bounding box center [237, 155] width 329 height 209
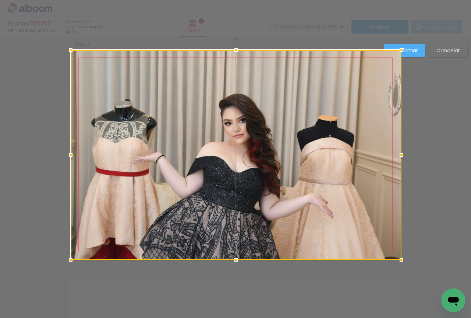
drag, startPoint x: 71, startPoint y: 53, endPoint x: 62, endPoint y: 43, distance: 13.5
click at [63, 43] on div at bounding box center [70, 50] width 15 height 15
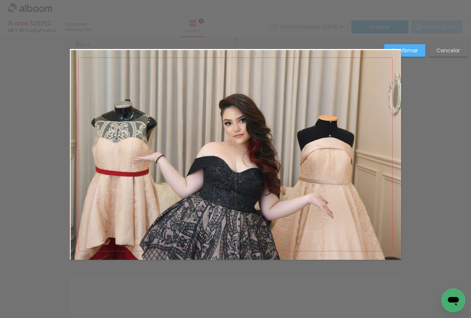
click at [71, 58] on quentale-photo at bounding box center [236, 155] width 331 height 210
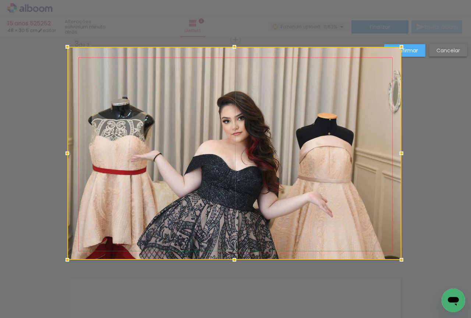
click at [67, 51] on div at bounding box center [67, 46] width 15 height 15
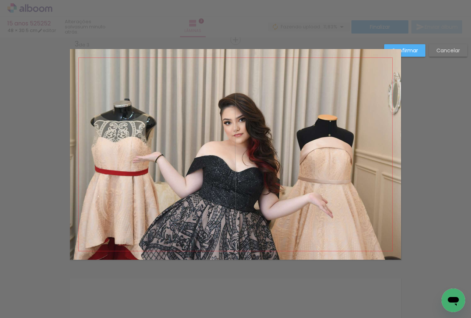
click at [406, 54] on paper-button "Confirmar" at bounding box center [405, 50] width 41 height 13
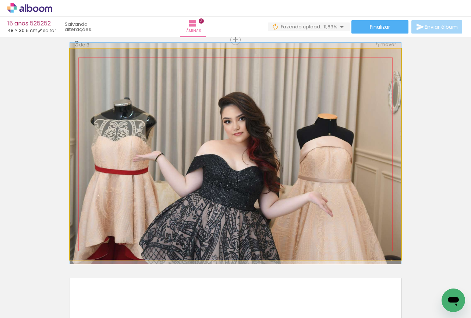
drag, startPoint x: 292, startPoint y: 140, endPoint x: 324, endPoint y: 138, distance: 32.4
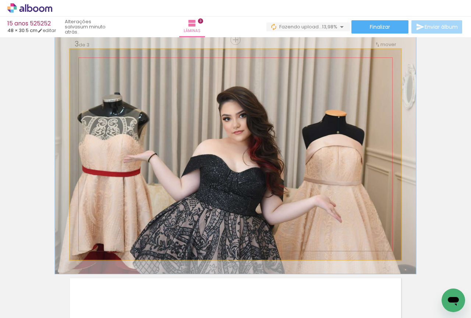
type paper-slider "109"
click at [88, 58] on div at bounding box center [89, 56] width 7 height 7
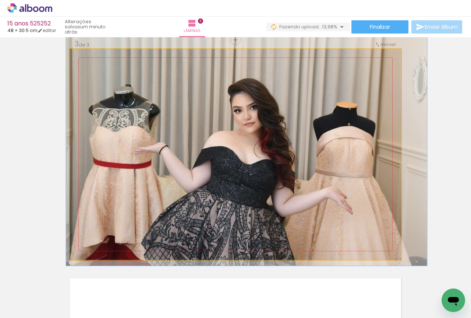
drag, startPoint x: 108, startPoint y: 125, endPoint x: 118, endPoint y: 117, distance: 12.8
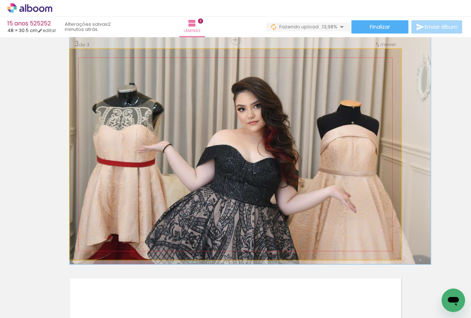
drag, startPoint x: 266, startPoint y: 108, endPoint x: 273, endPoint y: 106, distance: 6.8
click at [273, 108] on quentale-photo at bounding box center [236, 154] width 332 height 211
